Goal: Information Seeking & Learning: Learn about a topic

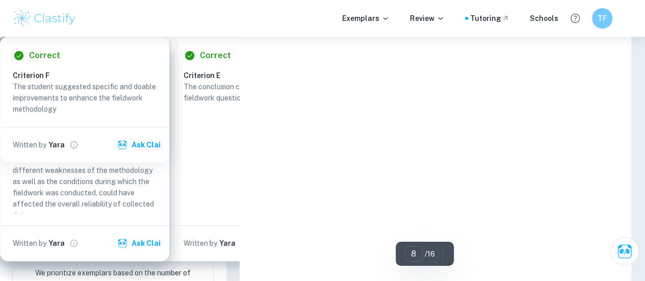
scroll to position [3888, 0]
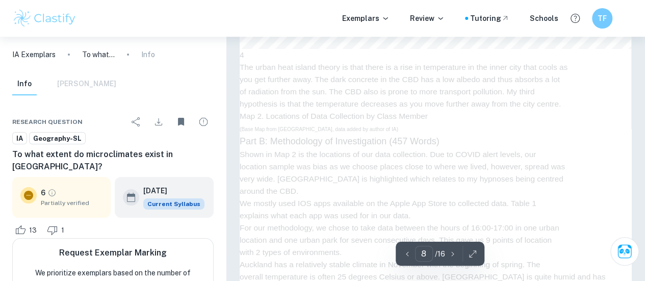
type input "7"
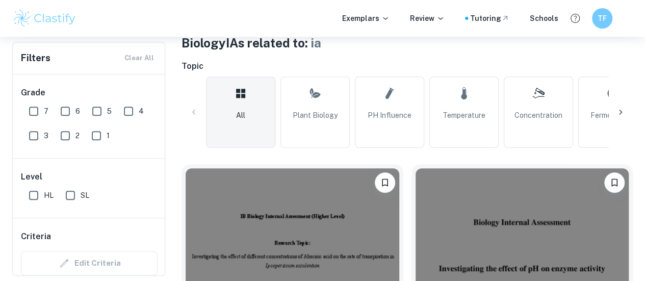
scroll to position [157, 0]
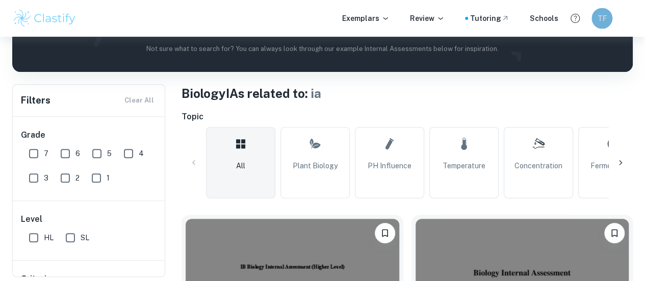
click at [599, 21] on h6 "TF" at bounding box center [602, 19] width 12 height 12
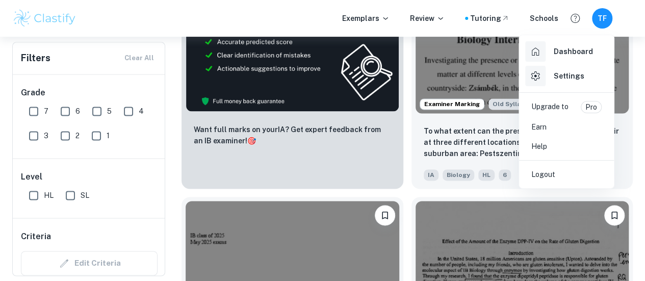
scroll to position [671, 0]
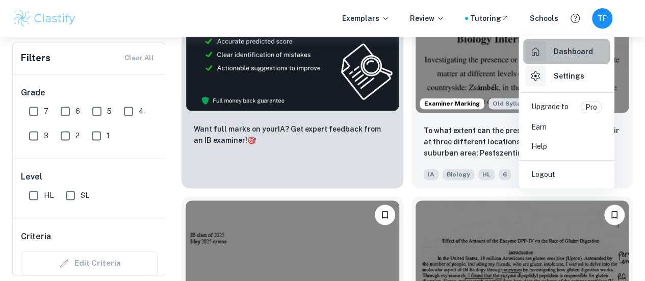
click at [576, 41] on div "Dashboard" at bounding box center [559, 51] width 68 height 20
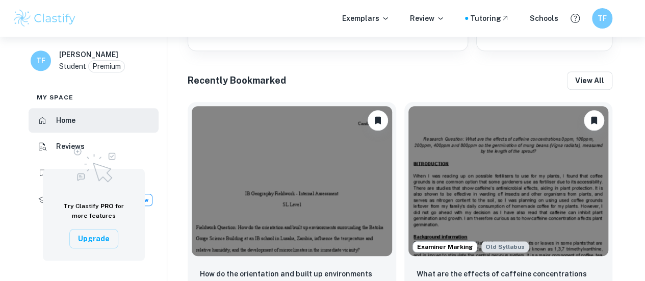
scroll to position [443, 0]
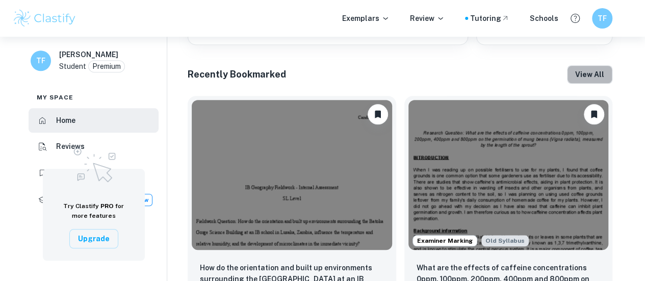
click at [590, 68] on button "View all" at bounding box center [589, 74] width 45 height 18
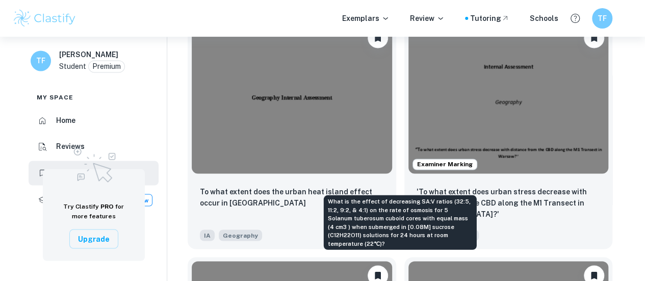
scroll to position [788, 0]
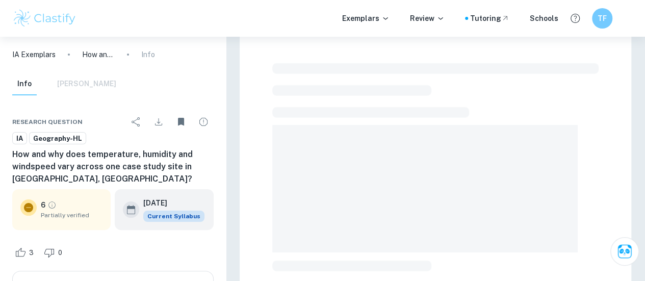
scroll to position [16, 0]
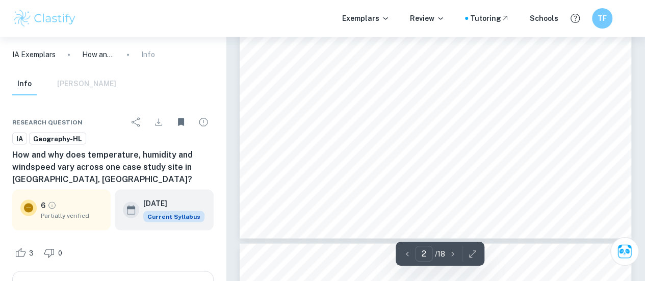
type input "3"
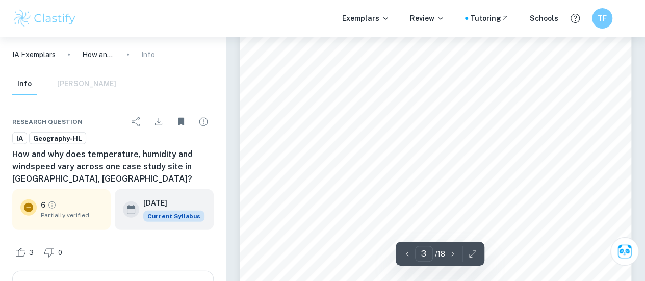
scroll to position [1318, 0]
drag, startPoint x: 360, startPoint y: 129, endPoint x: 440, endPoint y: 135, distance: 80.2
click at [440, 135] on div "3 Section A: Fieldwork Question and Geographic Context Fieldwork Question: How …" at bounding box center [435, 68] width 391 height 507
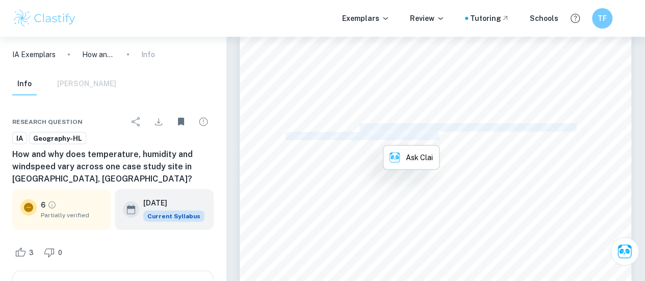
copy div "This links to Option G urban environments in our IB geography book as the topic…"
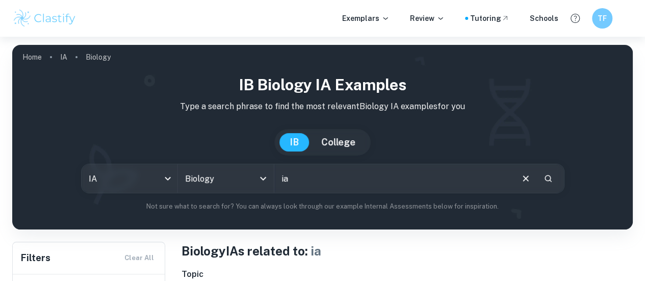
checkbox input "true"
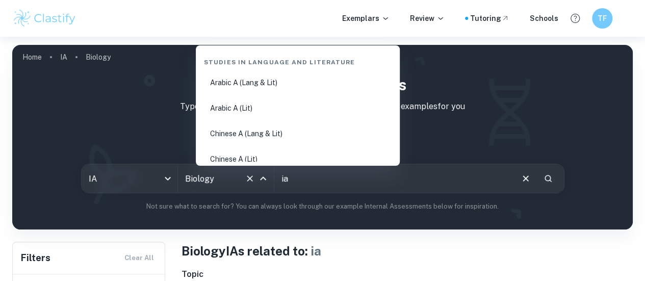
click at [223, 177] on input "Biology" at bounding box center [211, 178] width 58 height 19
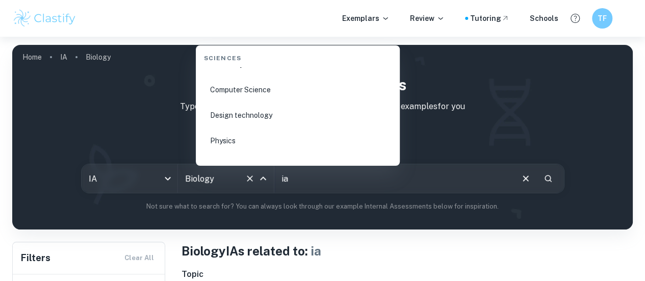
scroll to position [1632, 0]
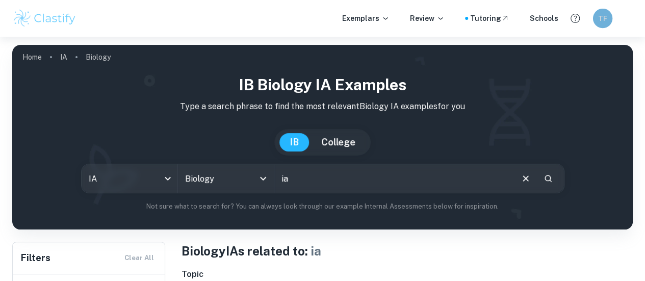
click at [598, 19] on h6 "TF" at bounding box center [602, 18] width 11 height 11
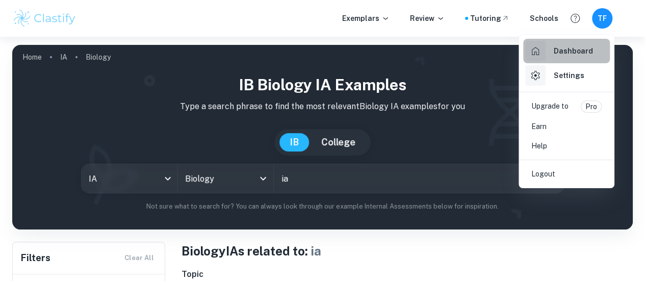
click at [554, 57] on div "Dashboard" at bounding box center [559, 51] width 68 height 20
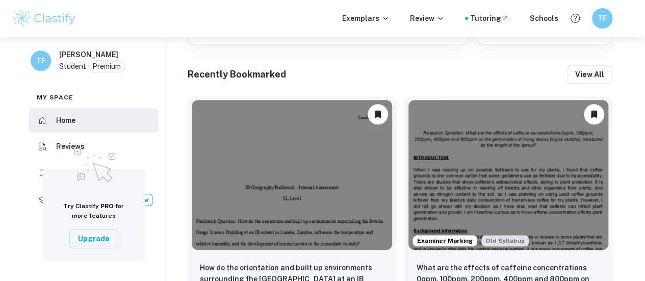
scroll to position [442, 0]
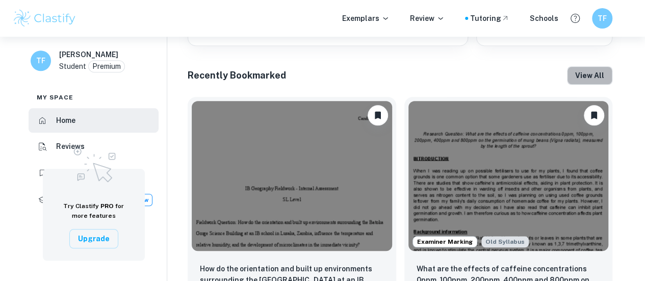
click at [584, 80] on button "View all" at bounding box center [589, 75] width 45 height 18
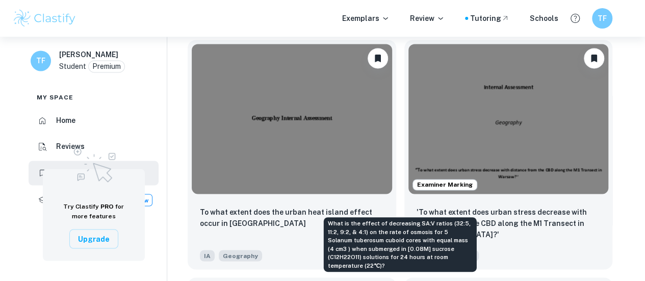
scroll to position [772, 0]
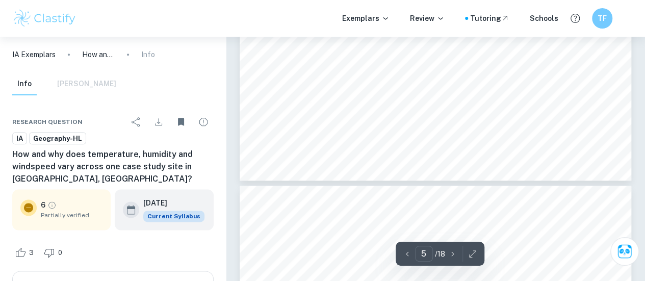
scroll to position [2454, 0]
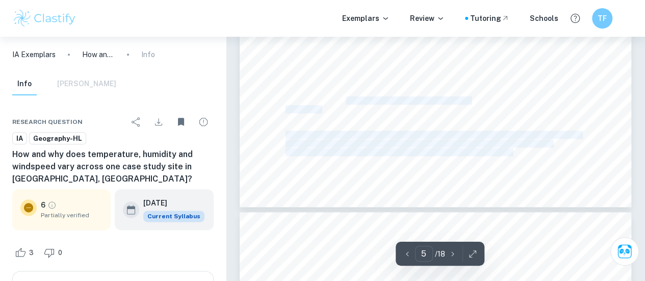
drag, startPoint x: 345, startPoint y: 97, endPoint x: 364, endPoint y: 111, distance: 23.2
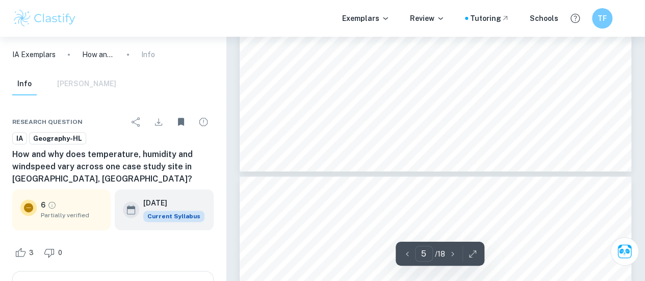
scroll to position [2491, 0]
click at [360, 105] on span "ensure greater accuracy in the data being collected and is also easier to read …" at bounding box center [418, 106] width 266 height 7
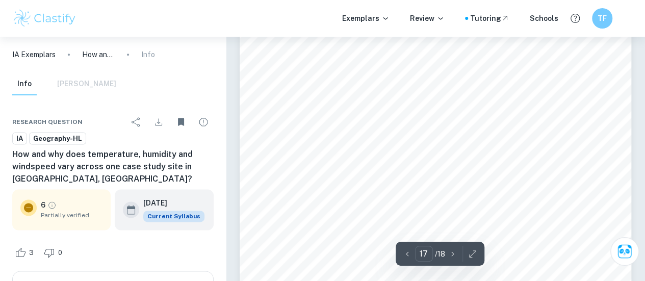
scroll to position [8350, 0]
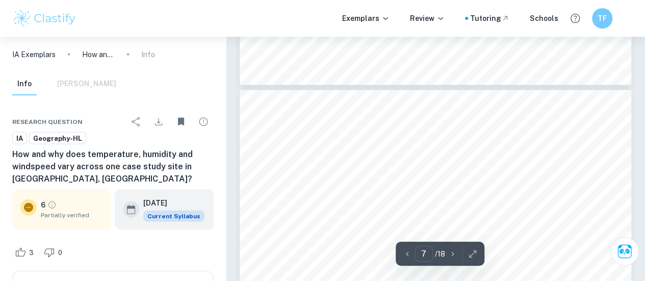
type input "6"
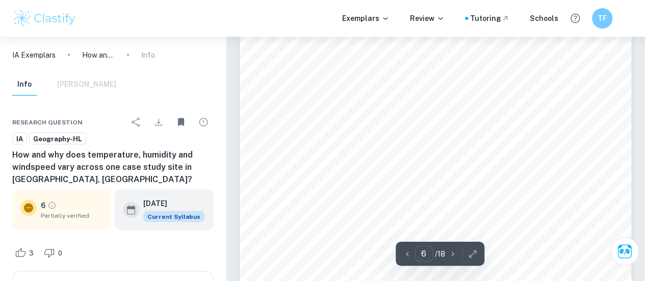
scroll to position [2866, 0]
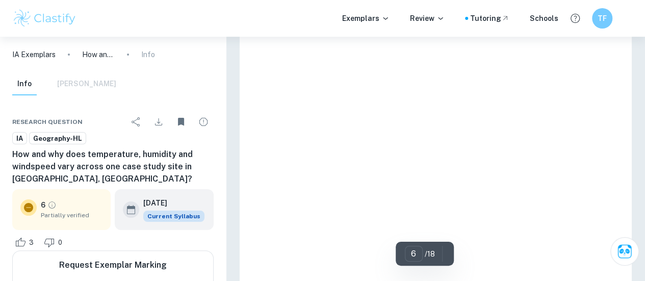
scroll to position [2866, 0]
type input "7"
